Goal: Use online tool/utility: Utilize a website feature to perform a specific function

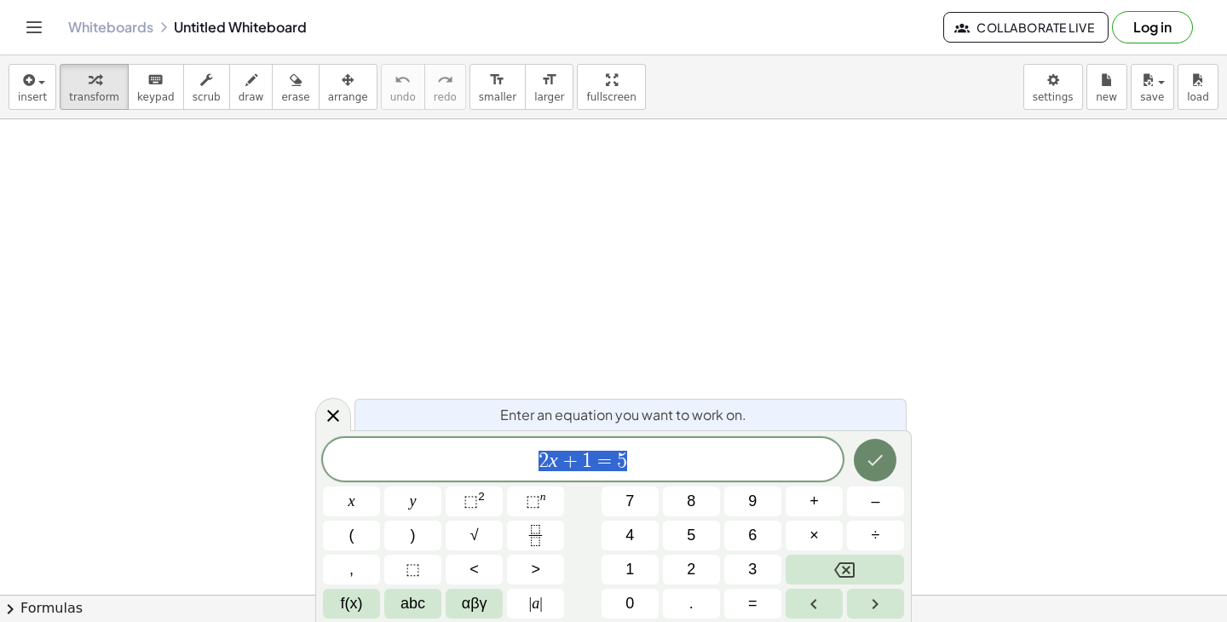
click at [880, 453] on icon "Done" at bounding box center [875, 460] width 20 height 20
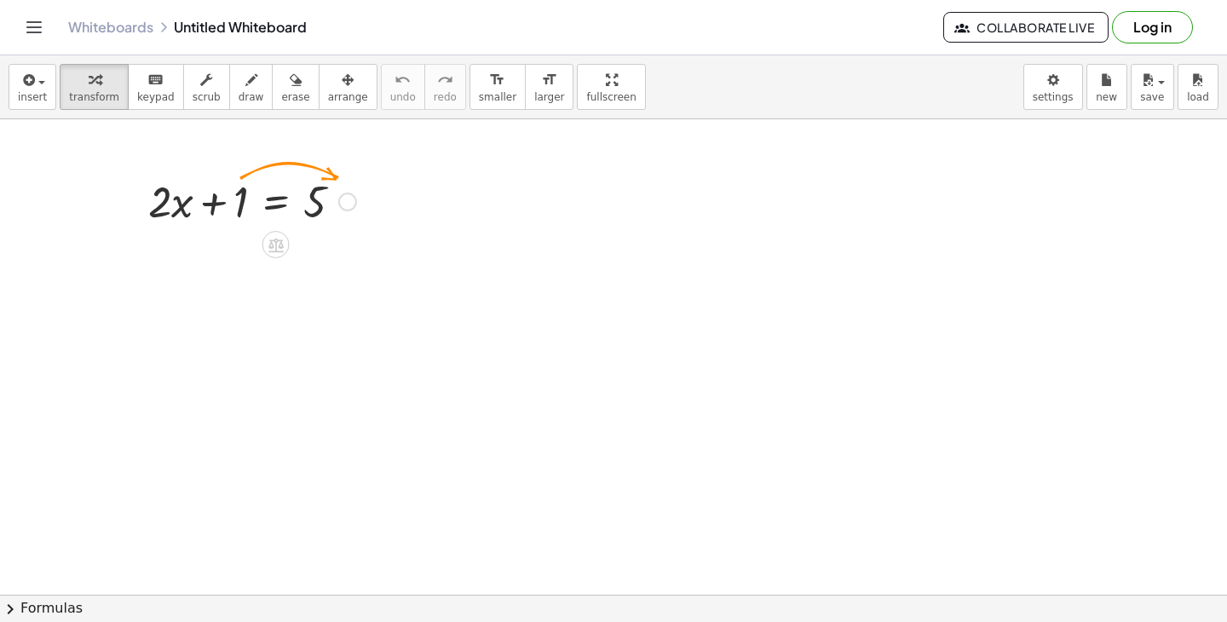
click at [236, 199] on div at bounding box center [252, 200] width 225 height 58
click at [265, 199] on div at bounding box center [252, 200] width 225 height 58
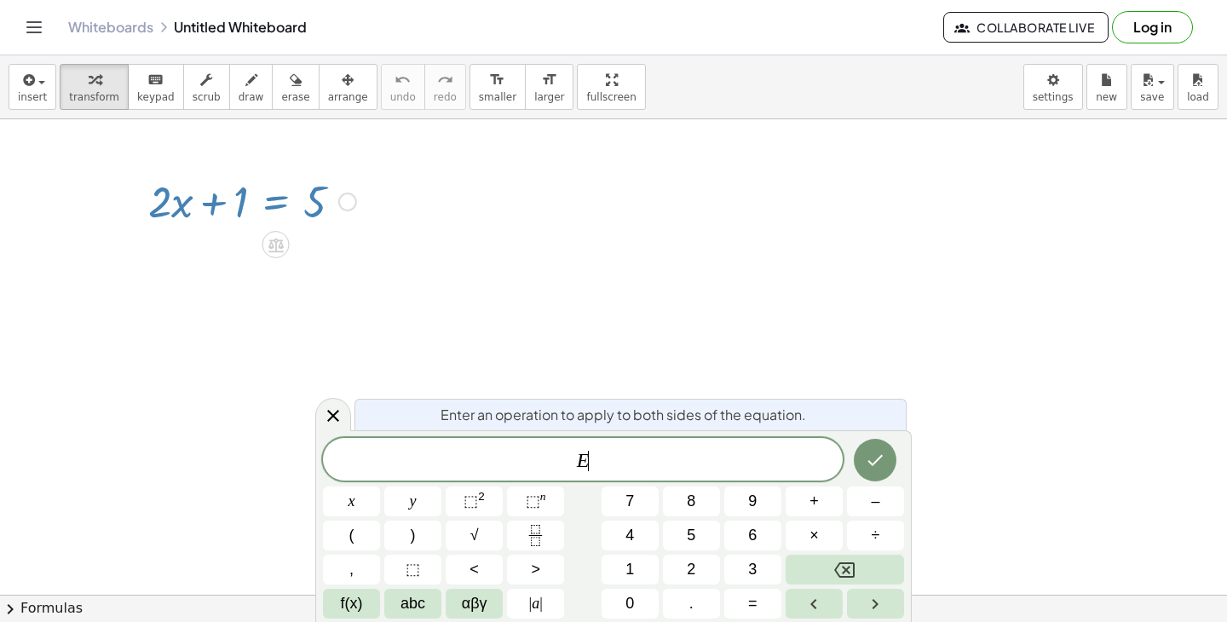
click at [265, 199] on div at bounding box center [252, 200] width 225 height 58
click at [197, 226] on div at bounding box center [252, 200] width 225 height 58
click at [326, 407] on icon at bounding box center [333, 416] width 20 height 20
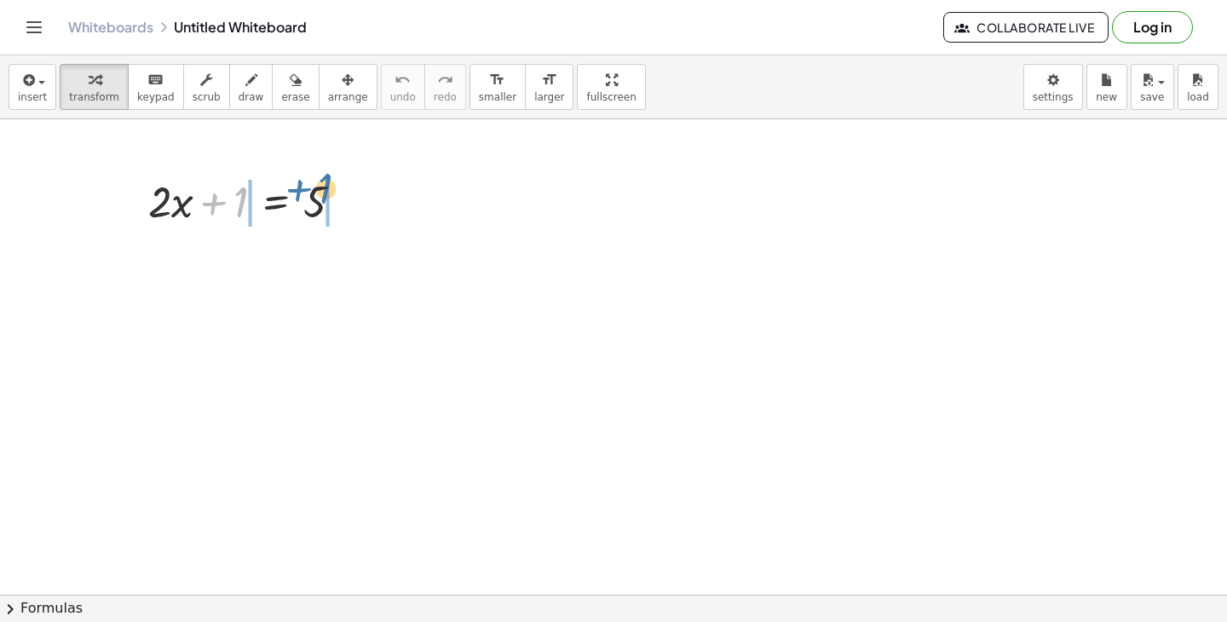
drag, startPoint x: 239, startPoint y: 206, endPoint x: 325, endPoint y: 193, distance: 87.0
click at [325, 193] on div at bounding box center [252, 200] width 225 height 58
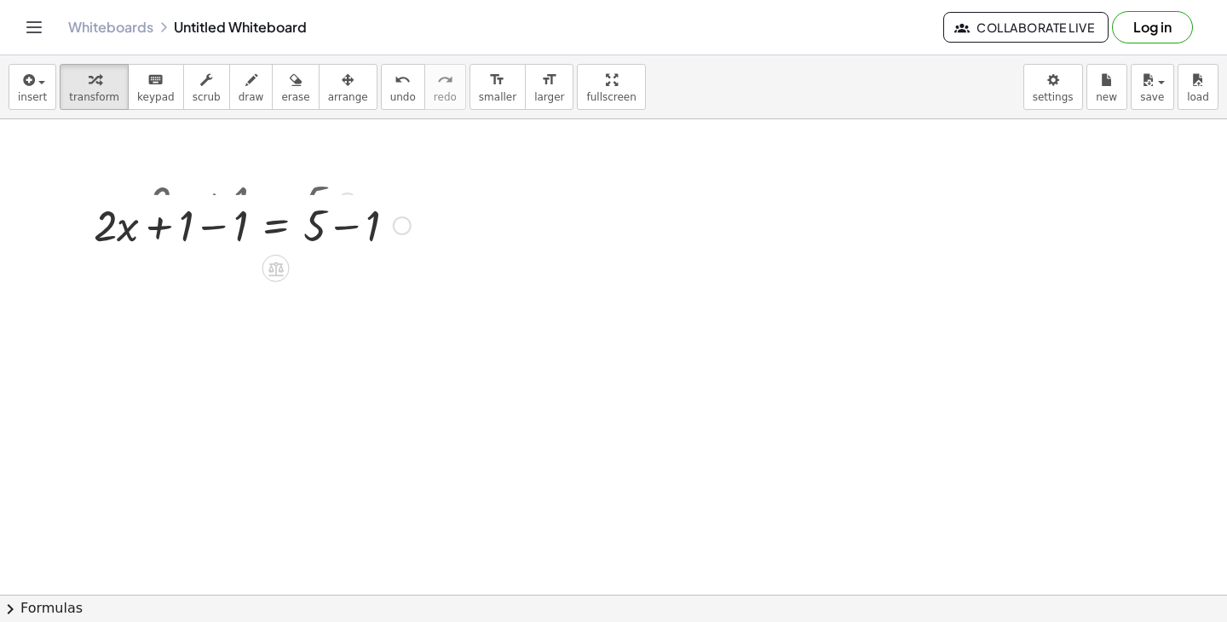
click at [343, 216] on div at bounding box center [252, 200] width 334 height 58
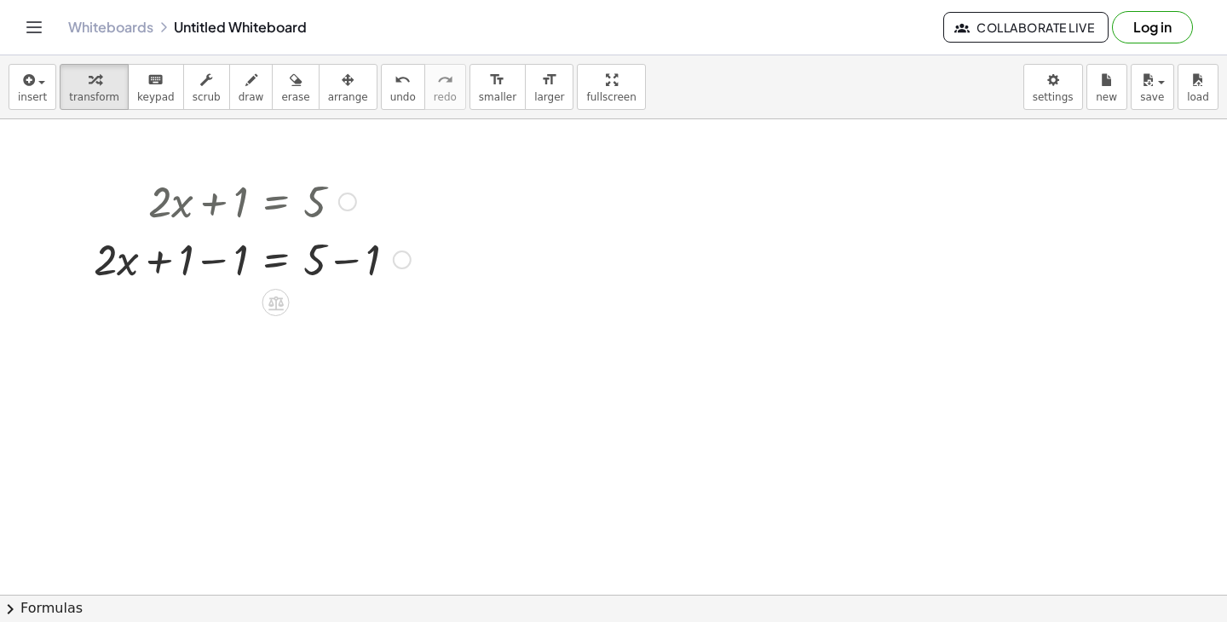
click at [345, 254] on div at bounding box center [252, 258] width 334 height 58
click at [276, 260] on div "+ · 2 · x = 5 + 1 − 1 + − 1 4" at bounding box center [276, 260] width 0 height 0
click at [204, 252] on div at bounding box center [225, 258] width 280 height 58
drag, startPoint x: 224, startPoint y: 266, endPoint x: 306, endPoint y: 274, distance: 82.3
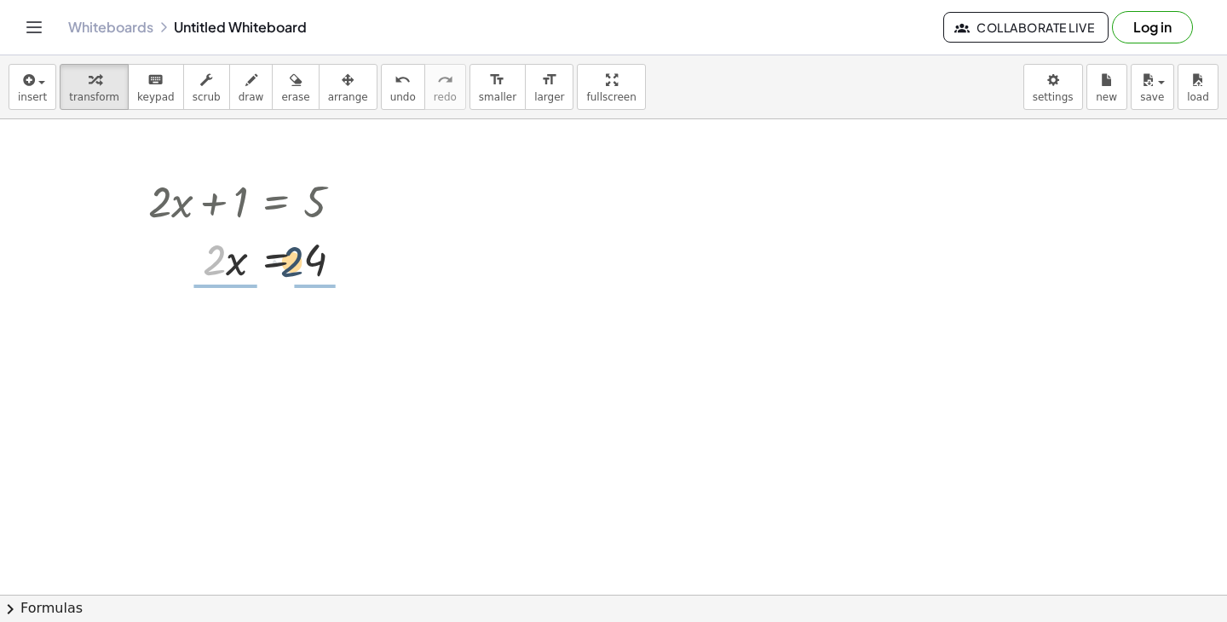
click at [306, 274] on div at bounding box center [253, 258] width 226 height 58
click at [318, 331] on div at bounding box center [257, 329] width 234 height 85
click at [318, 331] on div at bounding box center [253, 329] width 226 height 85
click at [233, 327] on div at bounding box center [257, 329] width 234 height 85
click at [276, 202] on div "+ · 2 · x + 1 = 5 + · 2 · x + 1 − 1 = + 5 − 1 + · 2 · x + 1 − 1 = 4 + · 2 · x +…" at bounding box center [276, 202] width 0 height 0
